Goal: Check status: Check status

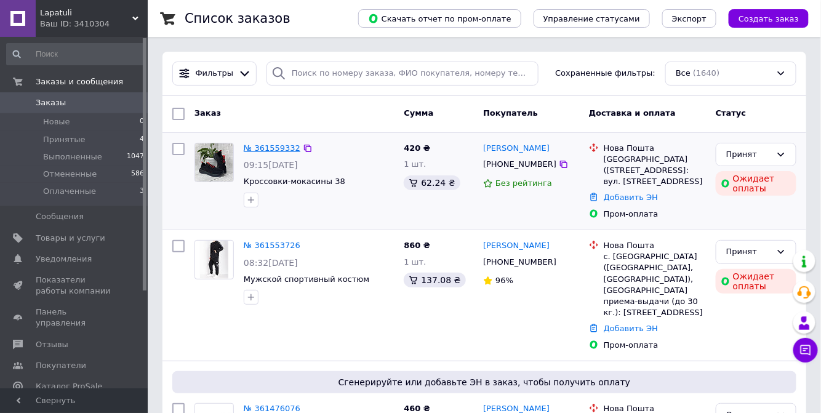
click at [280, 145] on link "№ 361559332" at bounding box center [272, 147] width 57 height 9
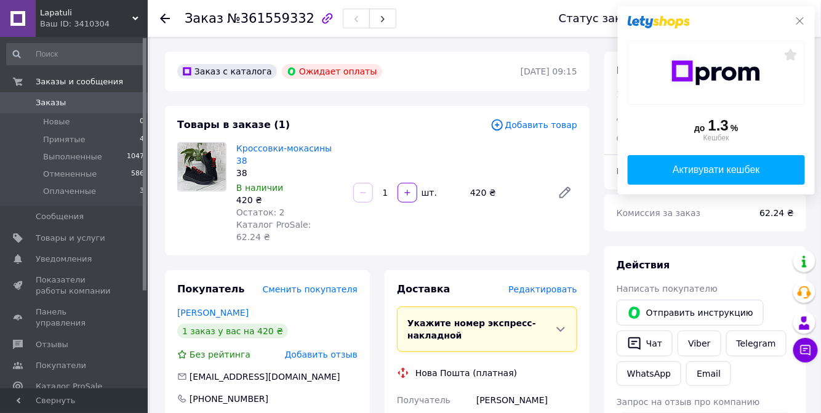
click at [799, 18] on icon at bounding box center [800, 21] width 10 height 10
